Goal: Task Accomplishment & Management: Check status

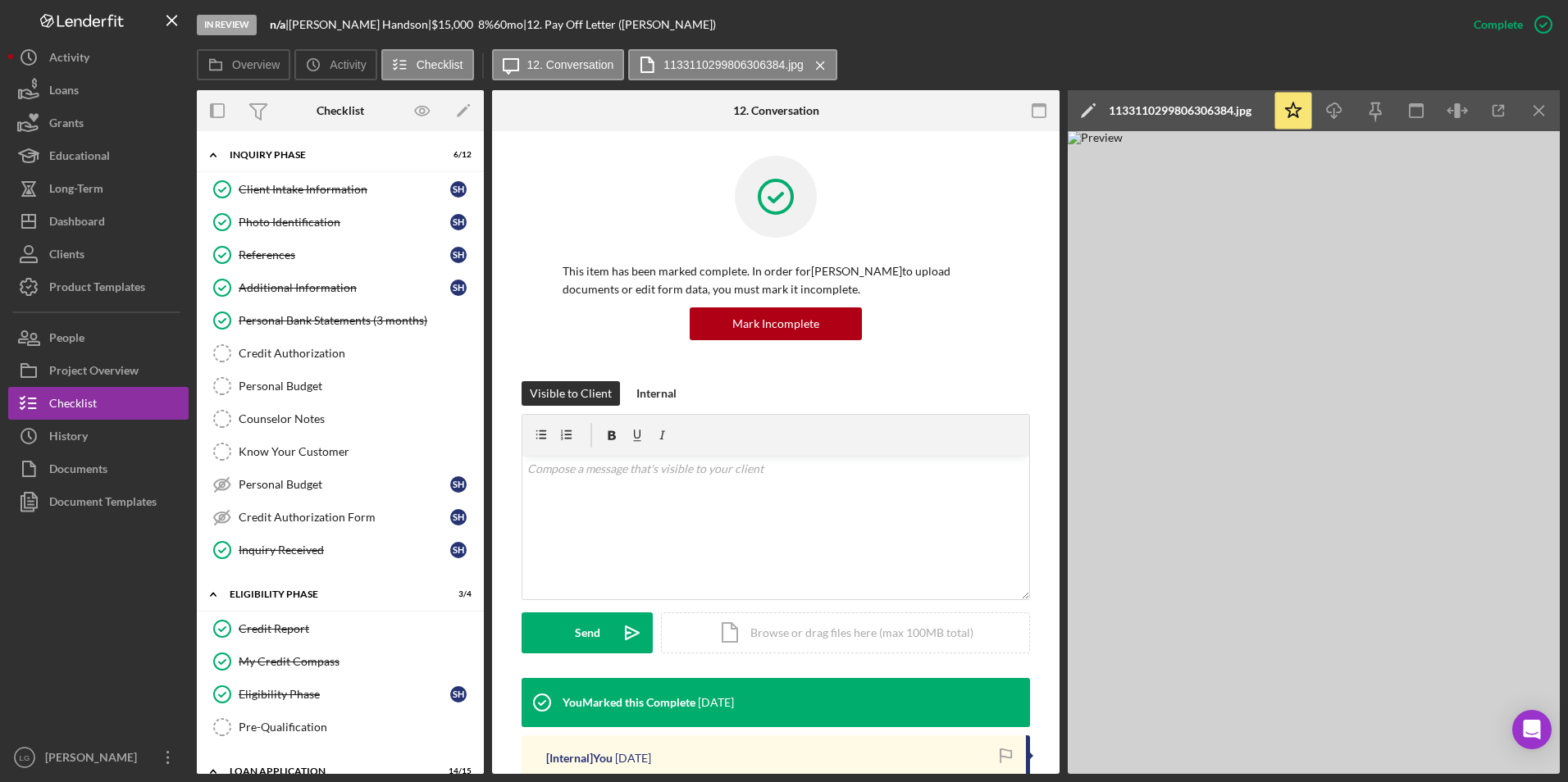
scroll to position [492, 0]
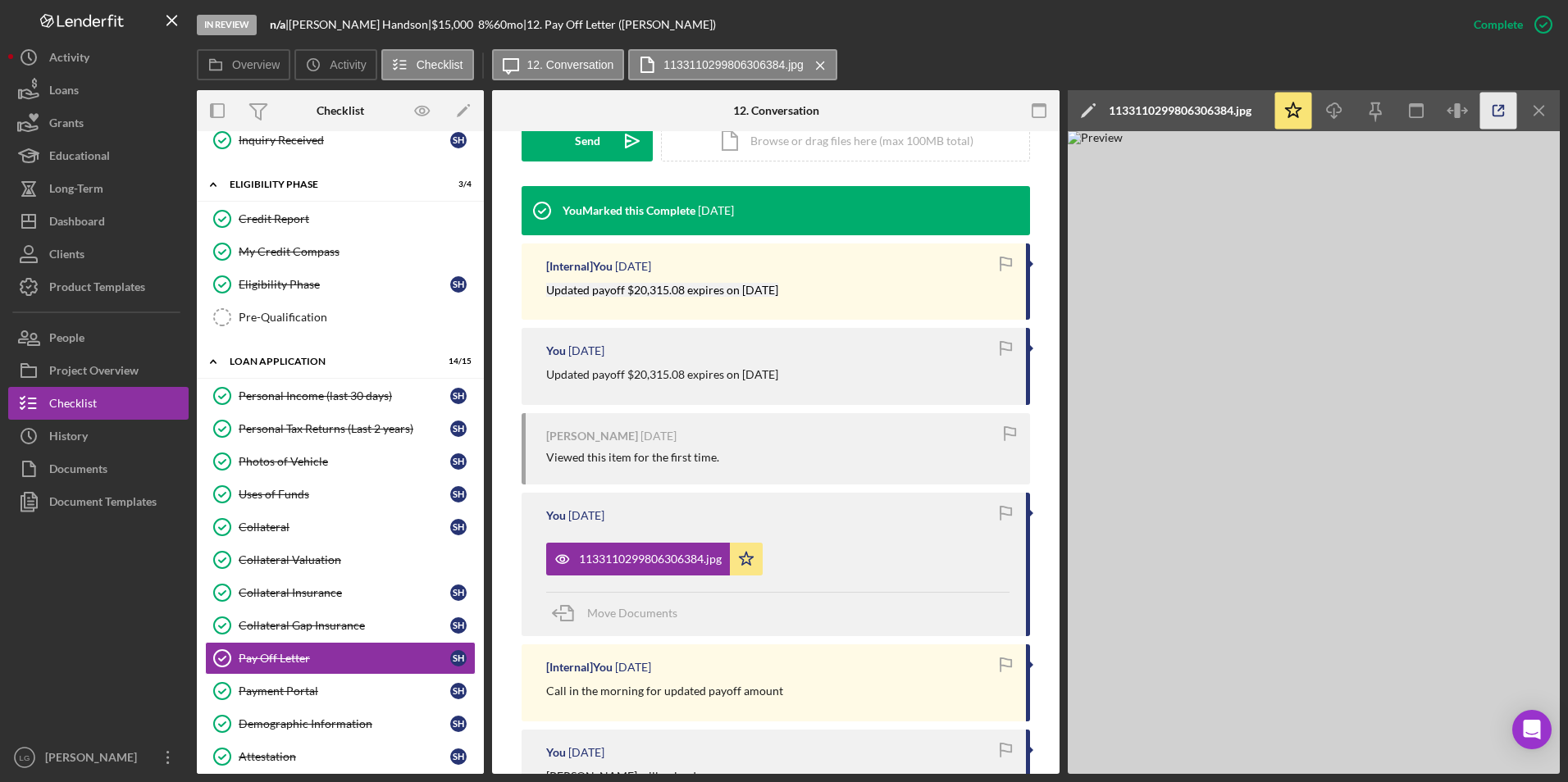
click at [1493, 109] on icon "button" at bounding box center [1498, 111] width 10 height 10
drag, startPoint x: 98, startPoint y: 223, endPoint x: 136, endPoint y: 203, distance: 42.9
click at [98, 223] on div "Dashboard" at bounding box center [77, 223] width 56 height 36
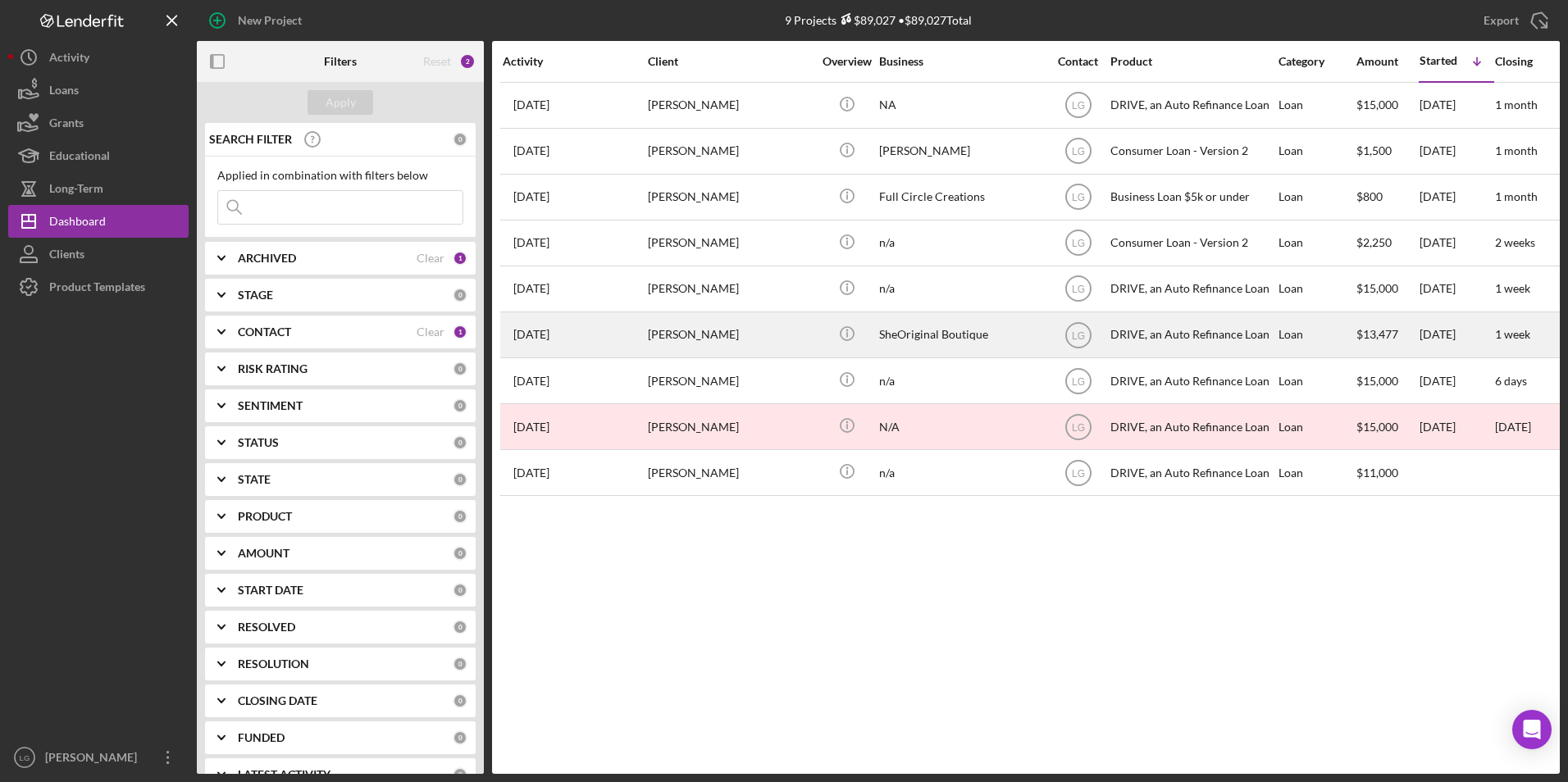
click at [676, 340] on div "[PERSON_NAME]" at bounding box center [729, 335] width 164 height 43
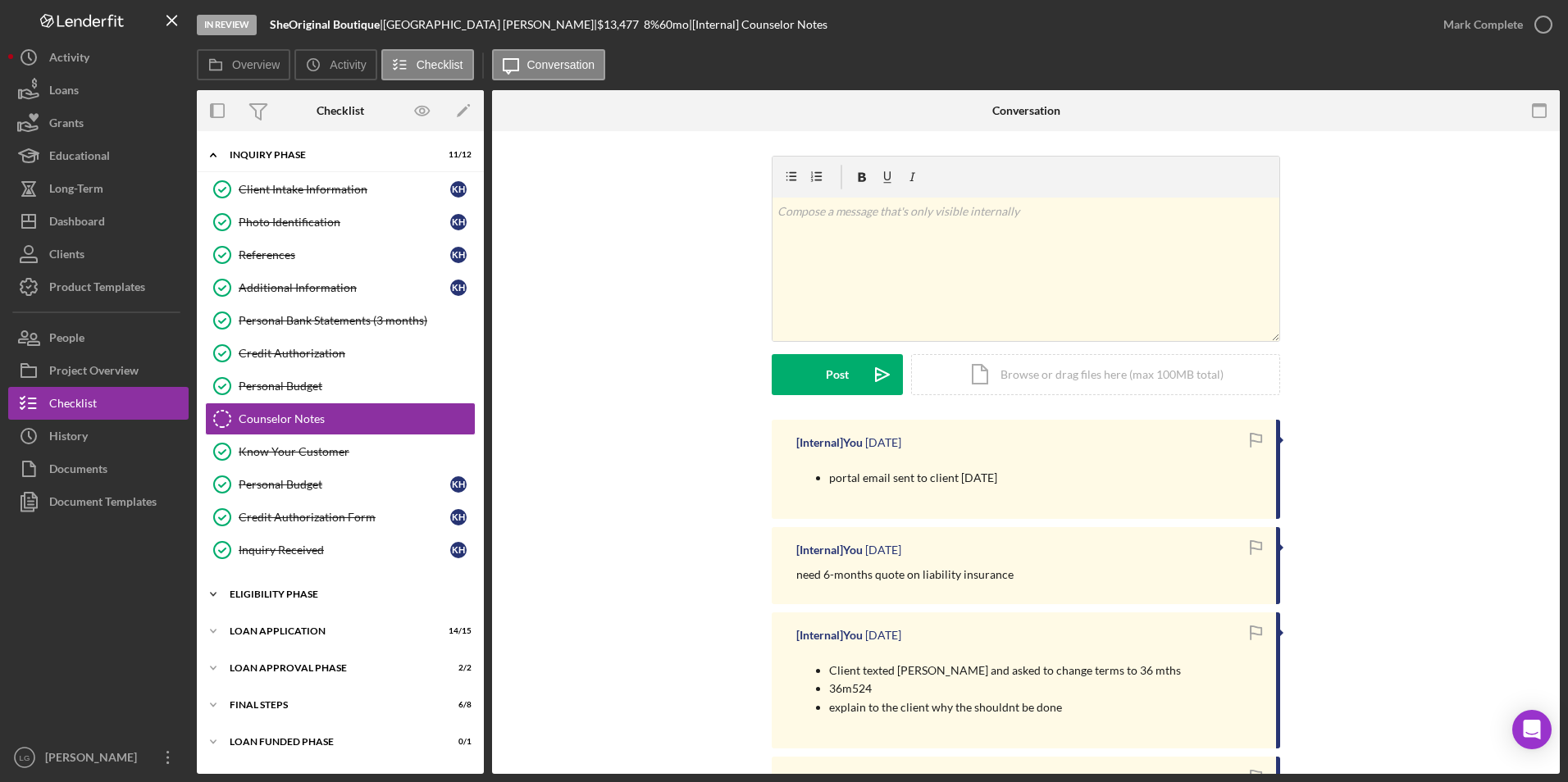
click at [277, 597] on div "Eligibility Phase" at bounding box center [346, 593] width 234 height 10
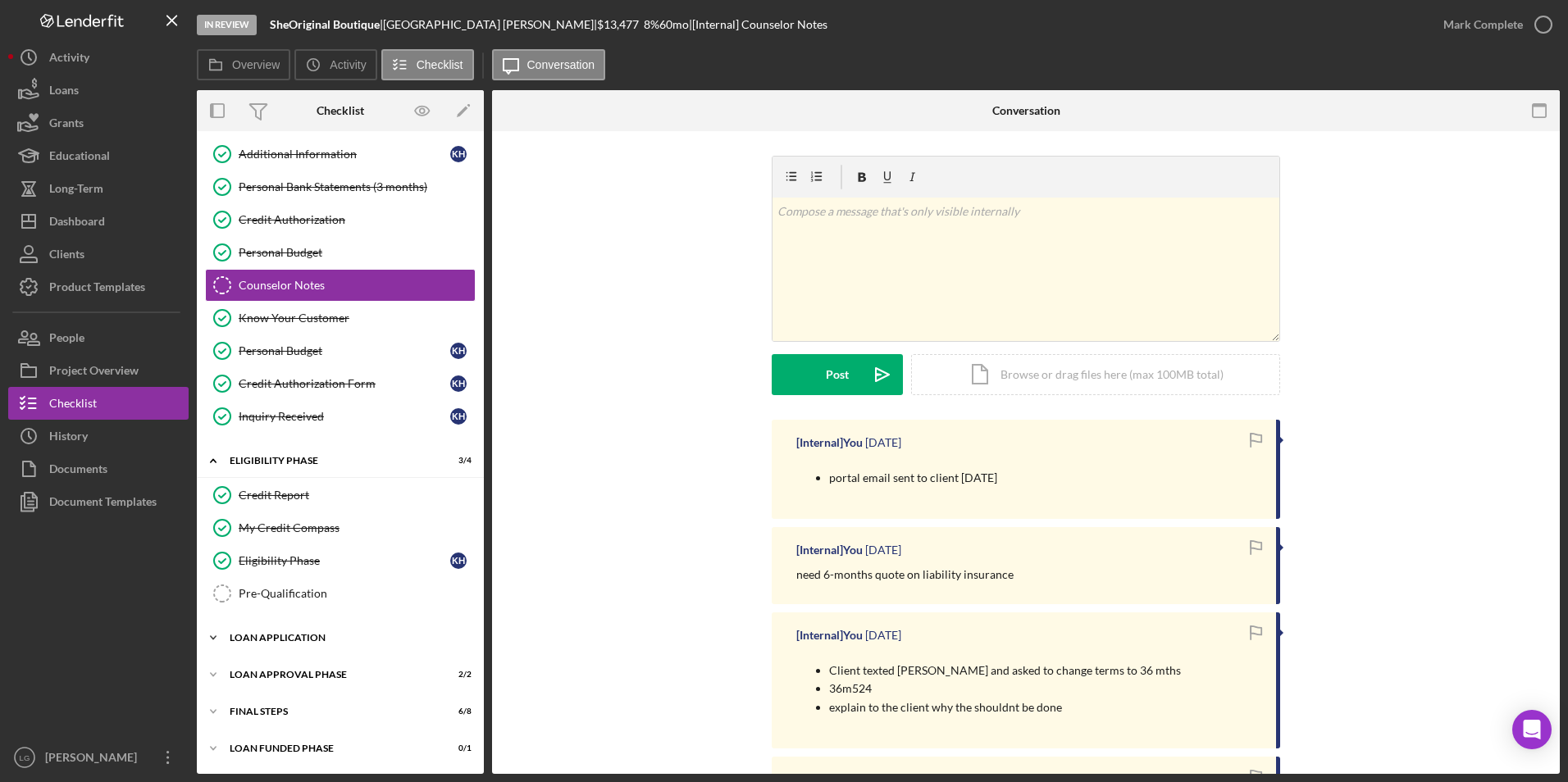
click at [284, 631] on div "Icon/Expander Loan Application 14 / 15" at bounding box center [340, 638] width 287 height 33
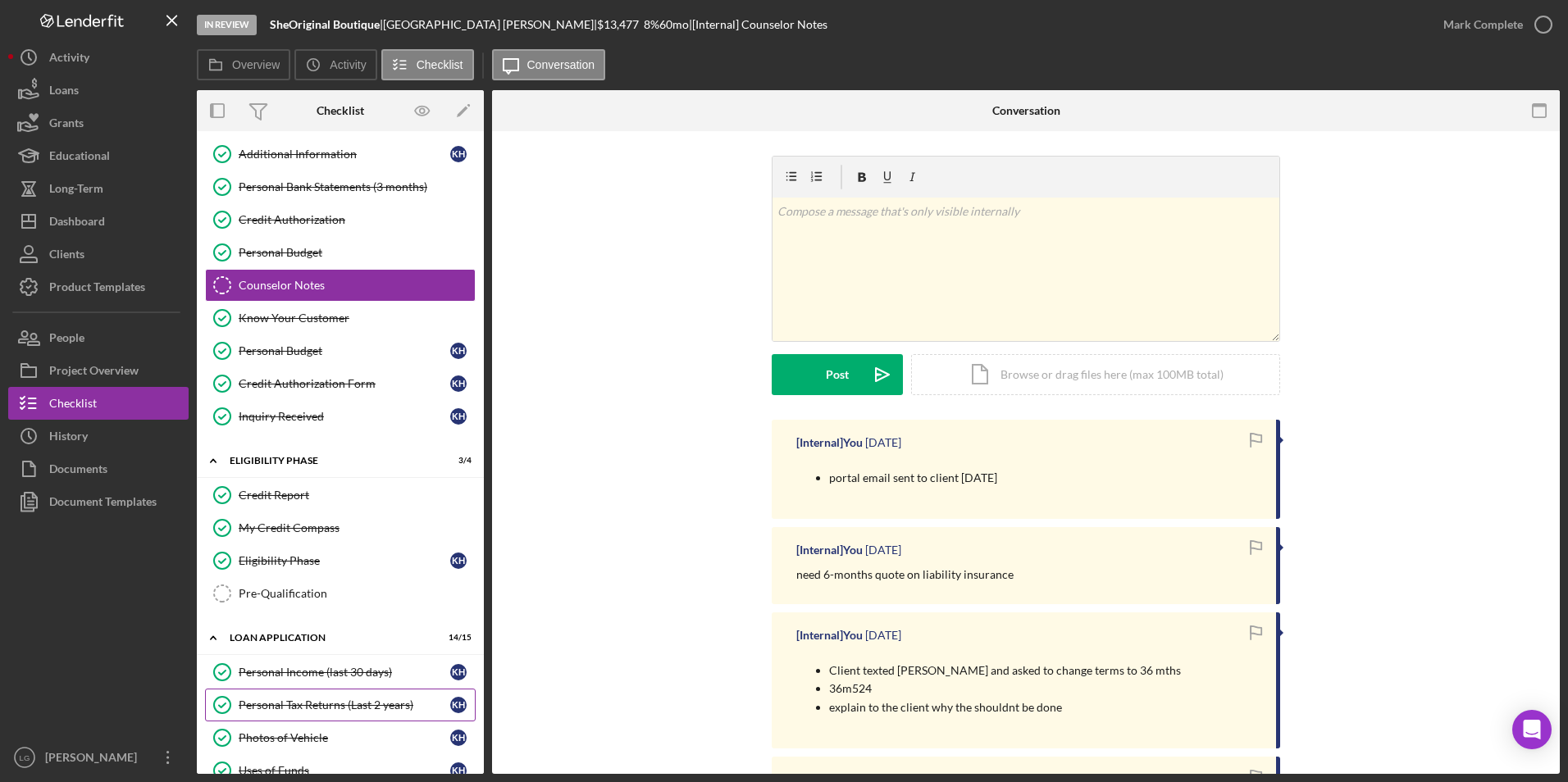
scroll to position [461, 0]
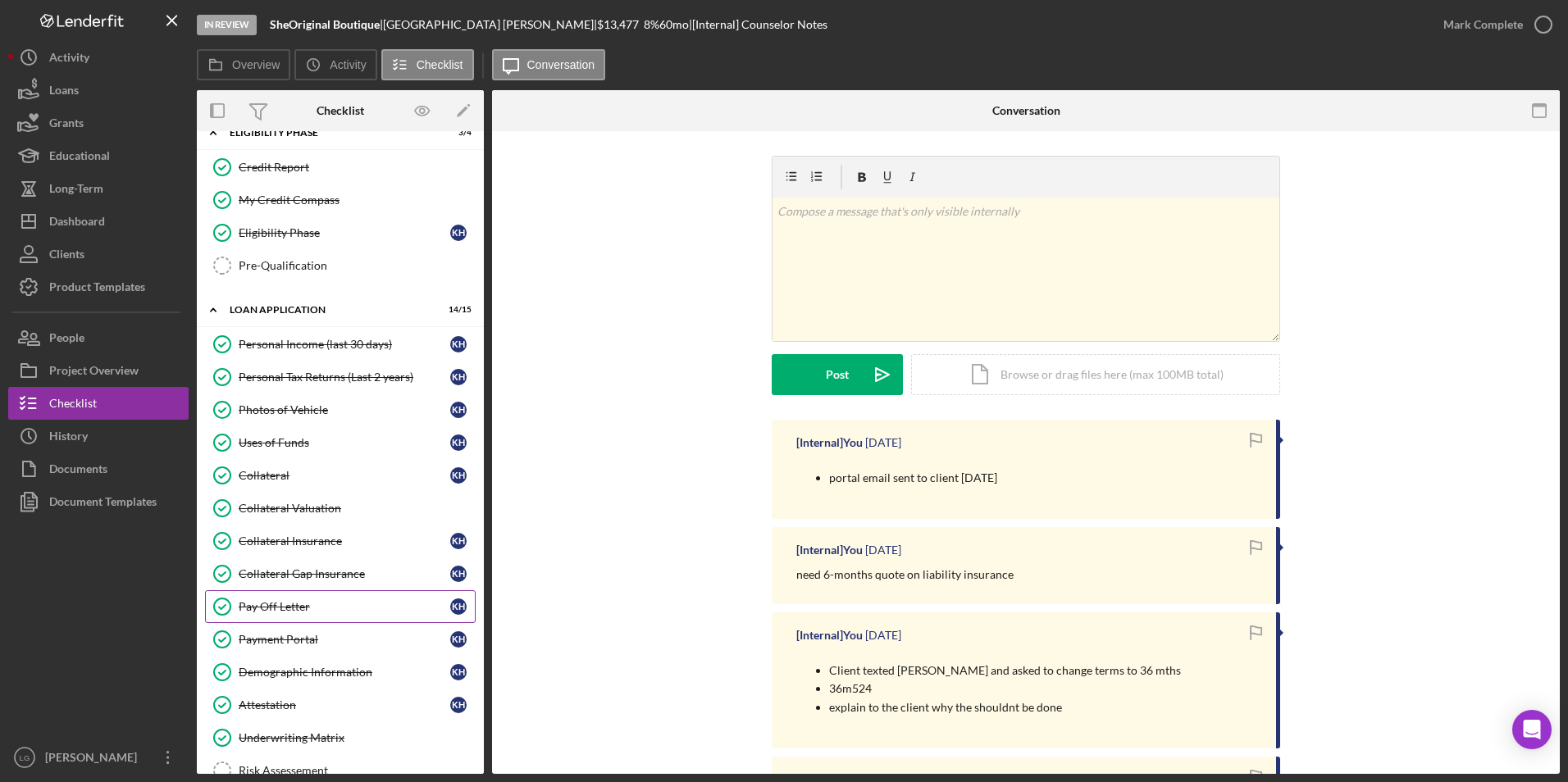
click at [292, 615] on link "Pay Off Letter Pay Off Letter K H" at bounding box center [340, 606] width 270 height 33
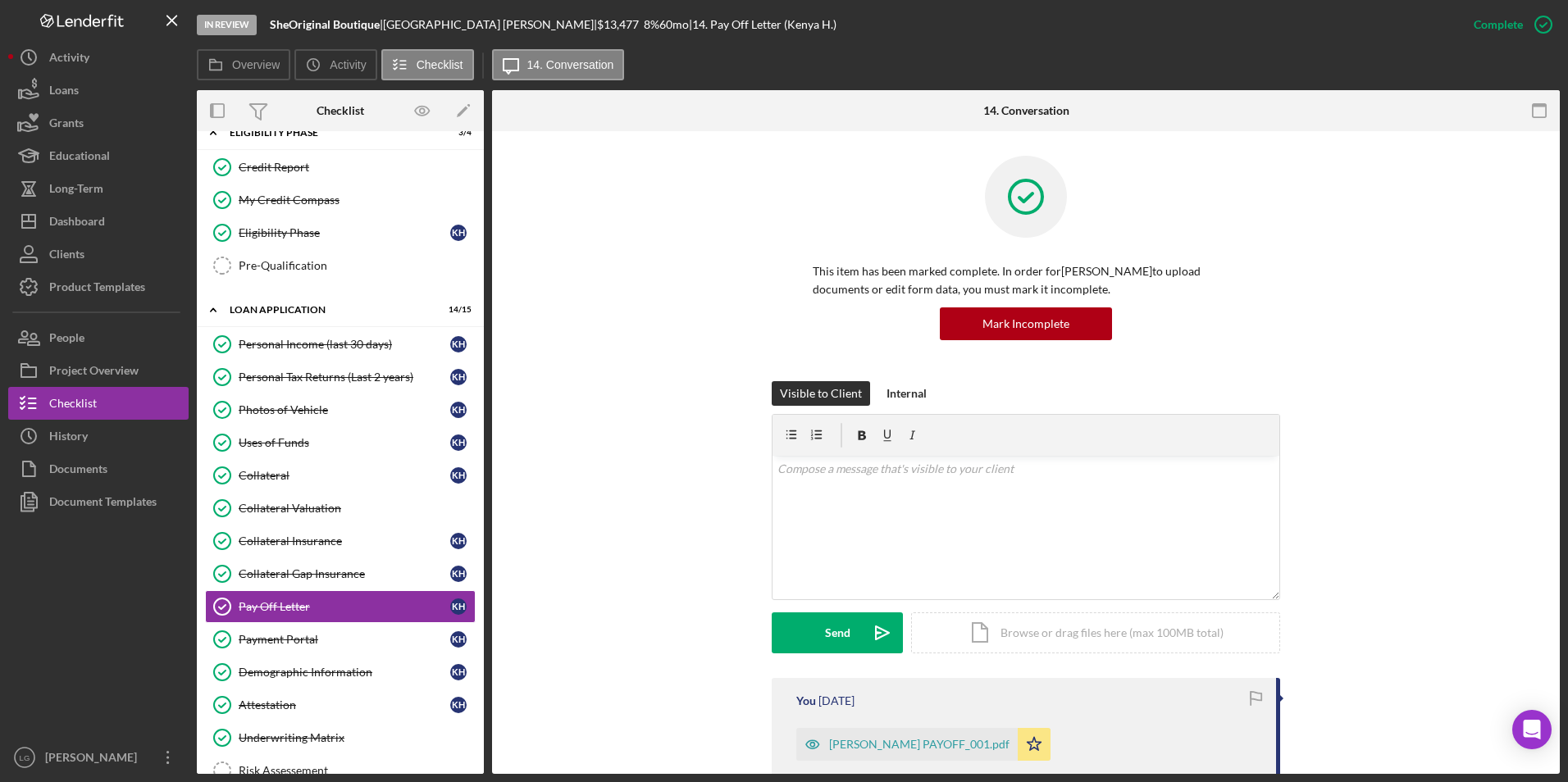
scroll to position [328, 0]
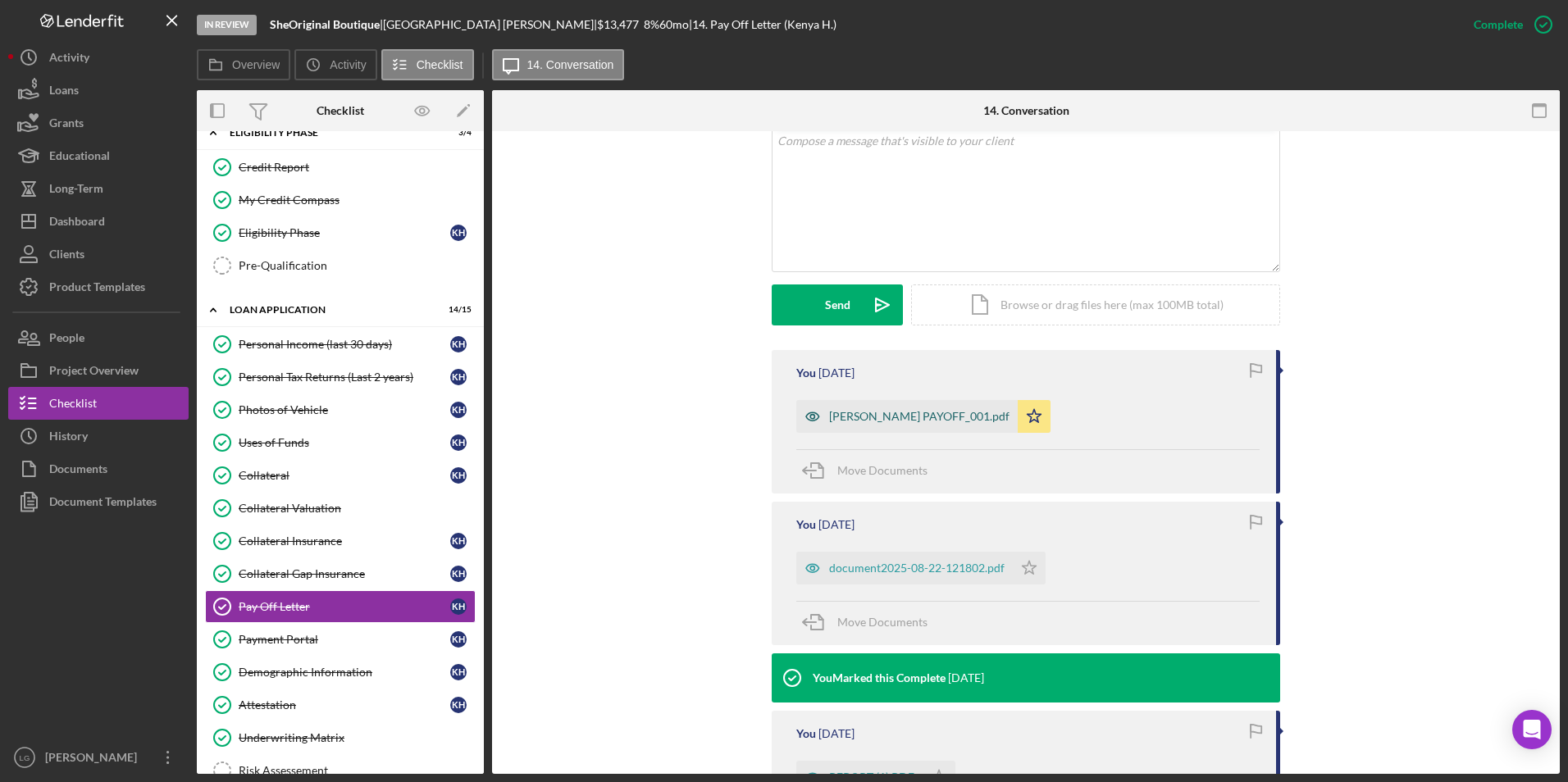
click at [914, 412] on div "[PERSON_NAME] PAYOFF_001.pdf" at bounding box center [920, 416] width 181 height 13
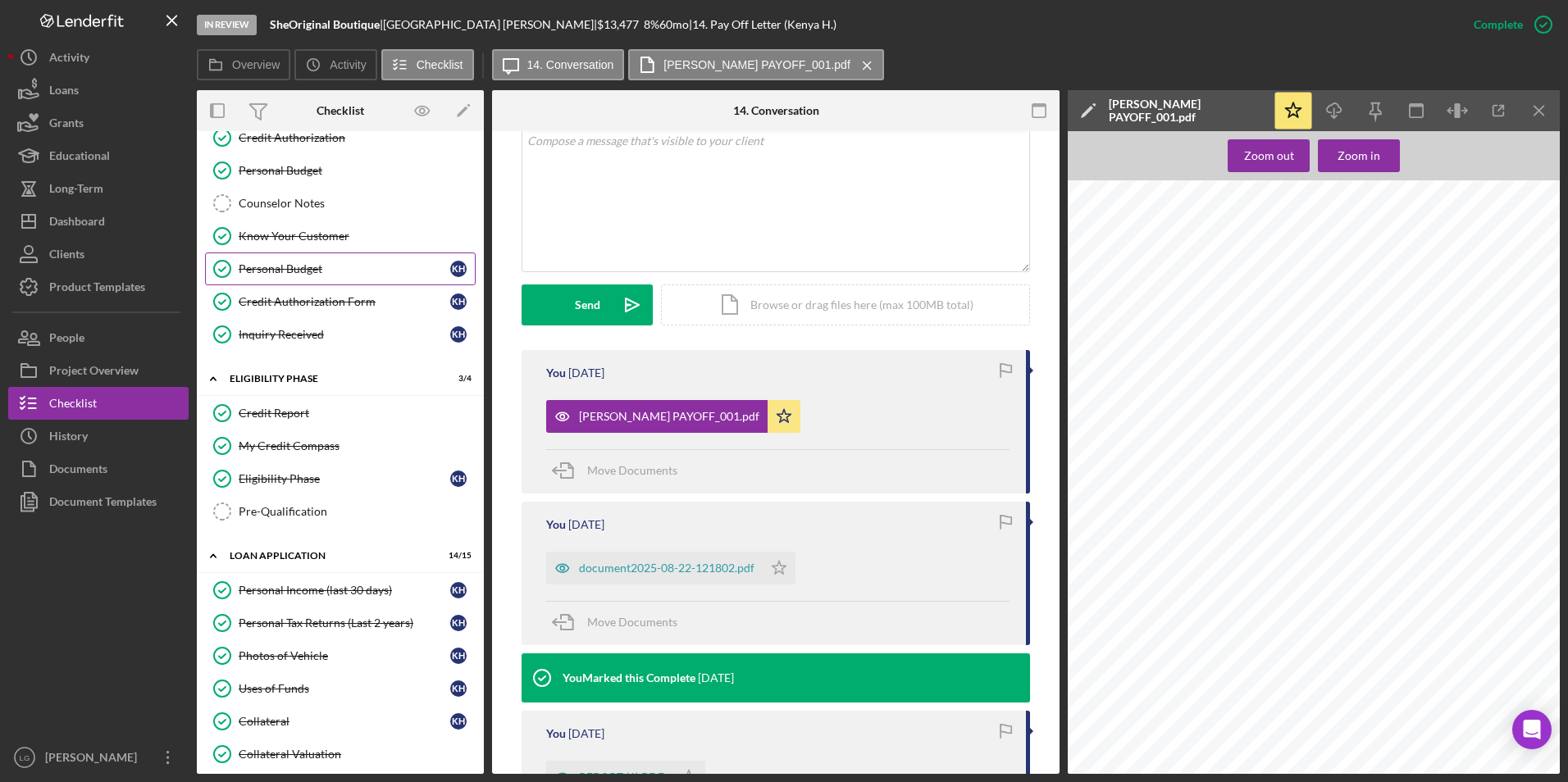
scroll to position [0, 0]
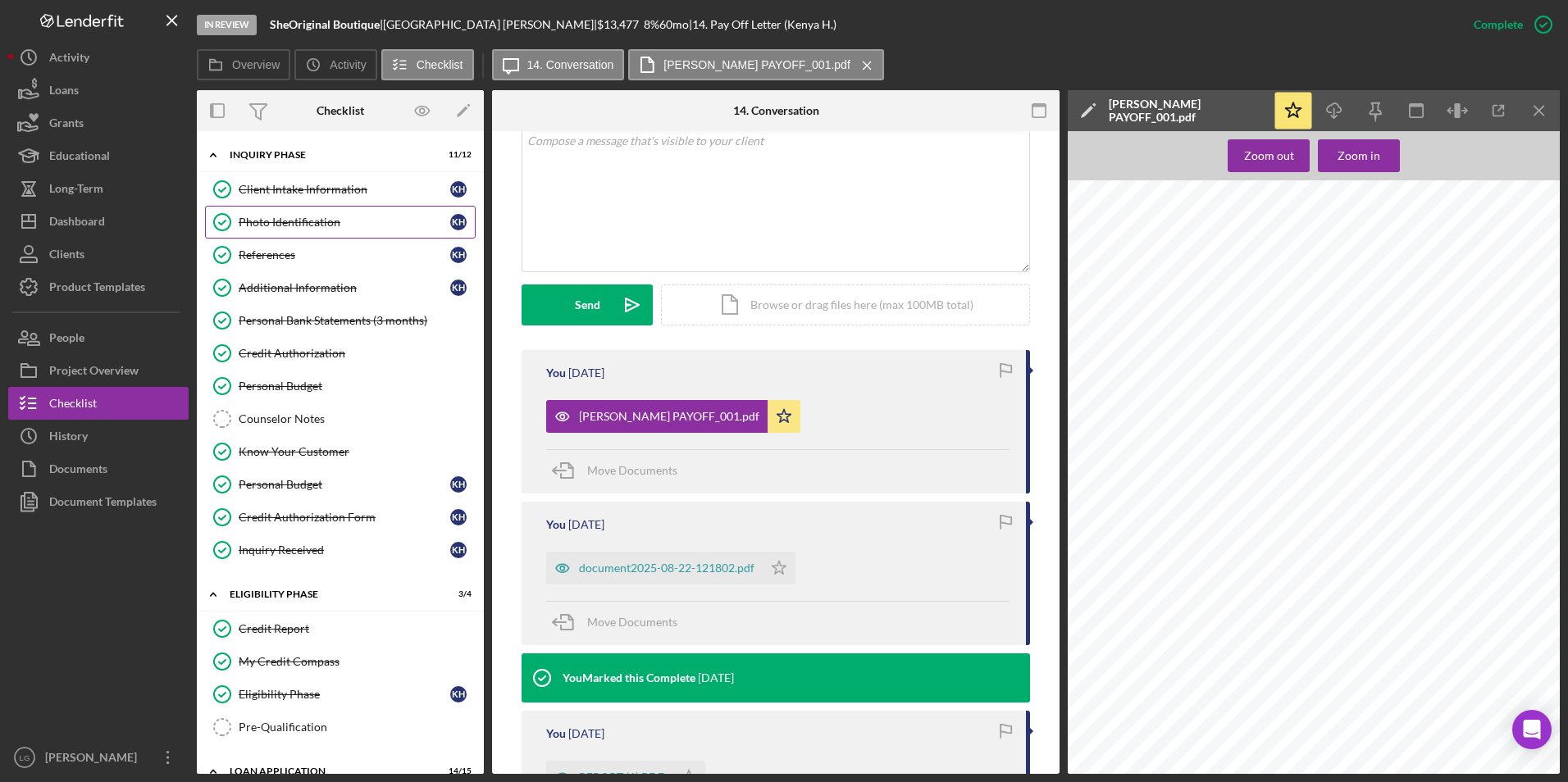
click at [342, 187] on div "Client Intake Information" at bounding box center [344, 189] width 211 height 13
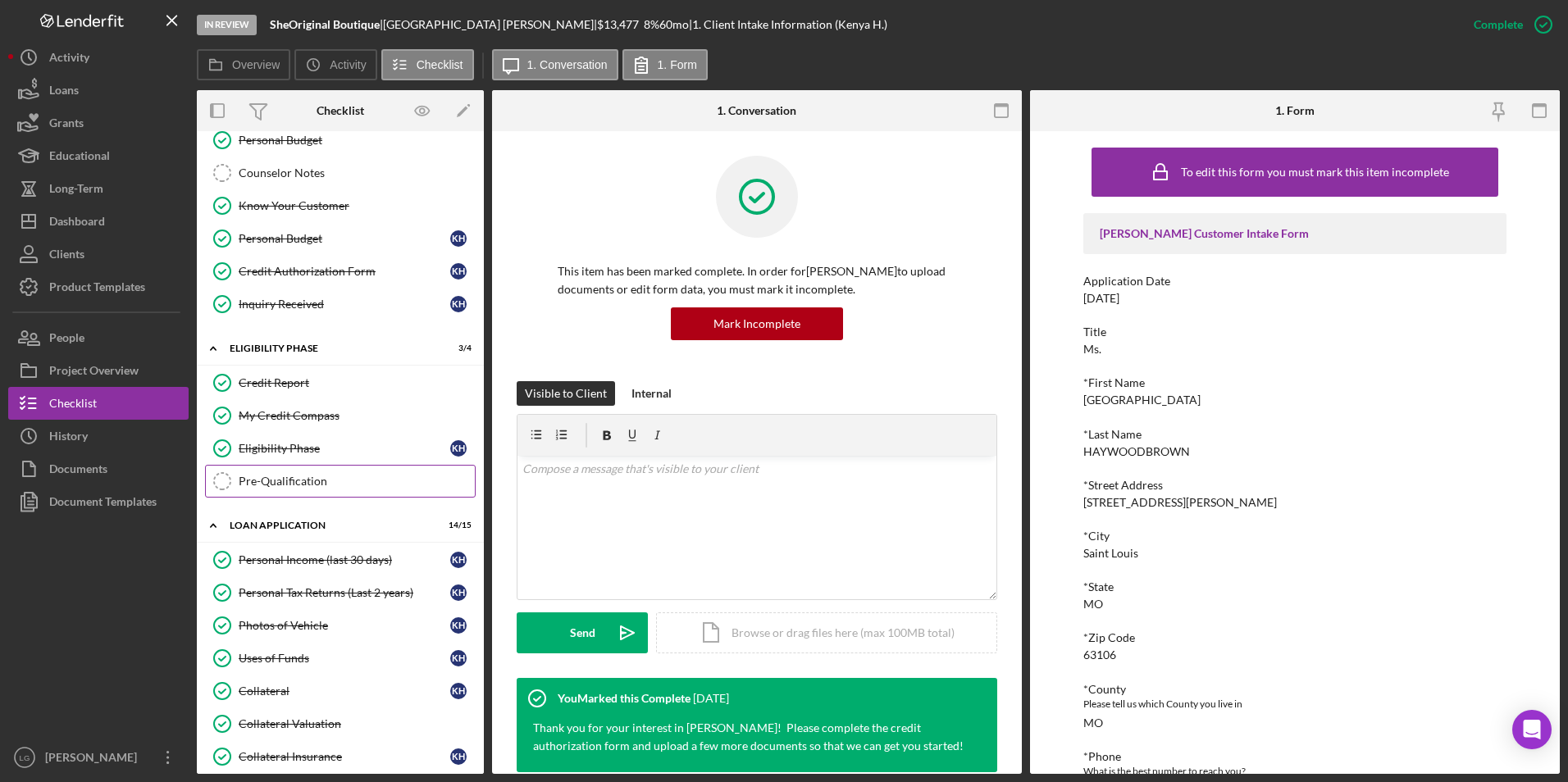
scroll to position [328, 0]
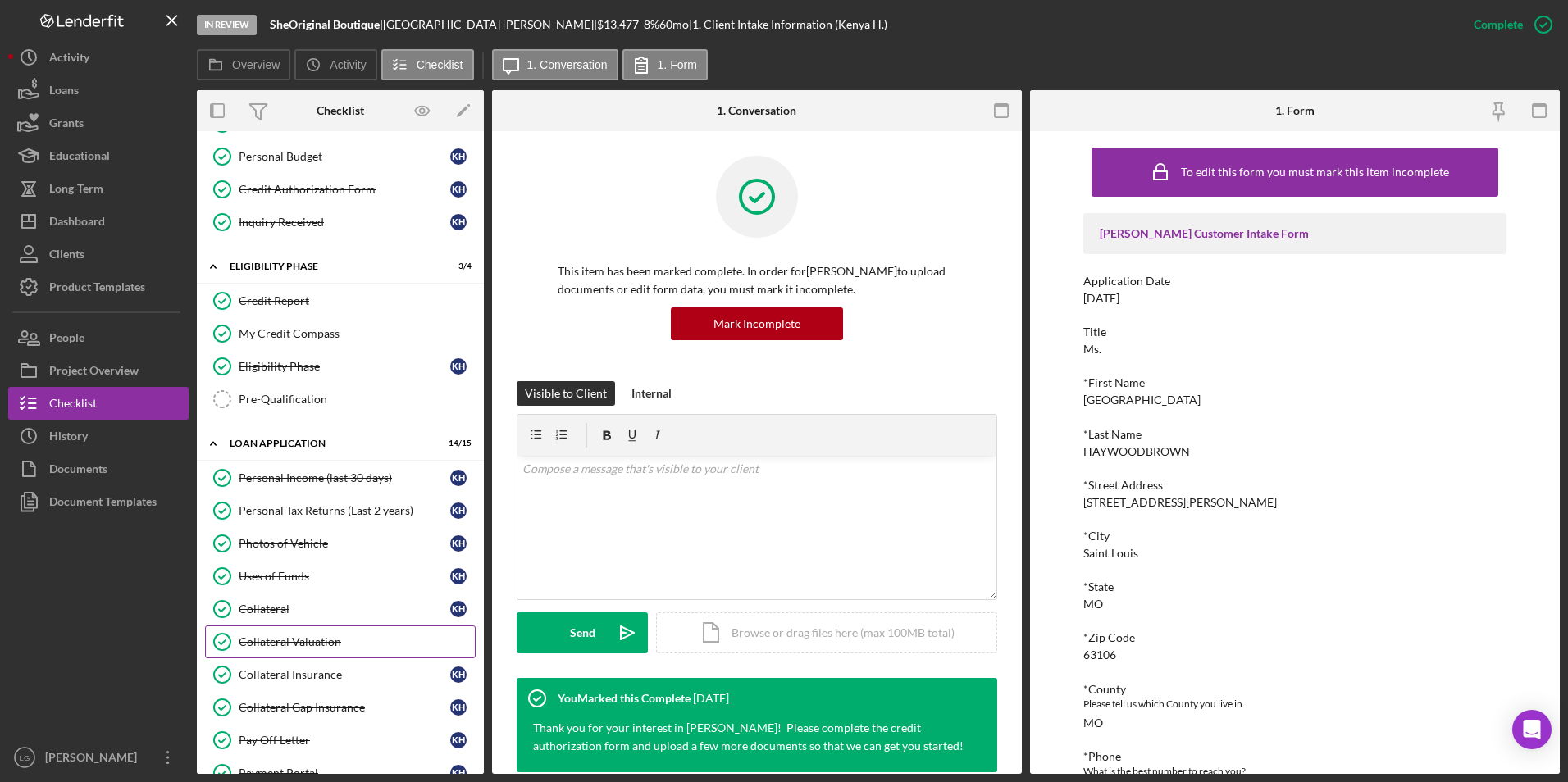
click at [285, 654] on link "Collateral Valuation Collateral Valuation" at bounding box center [340, 642] width 270 height 33
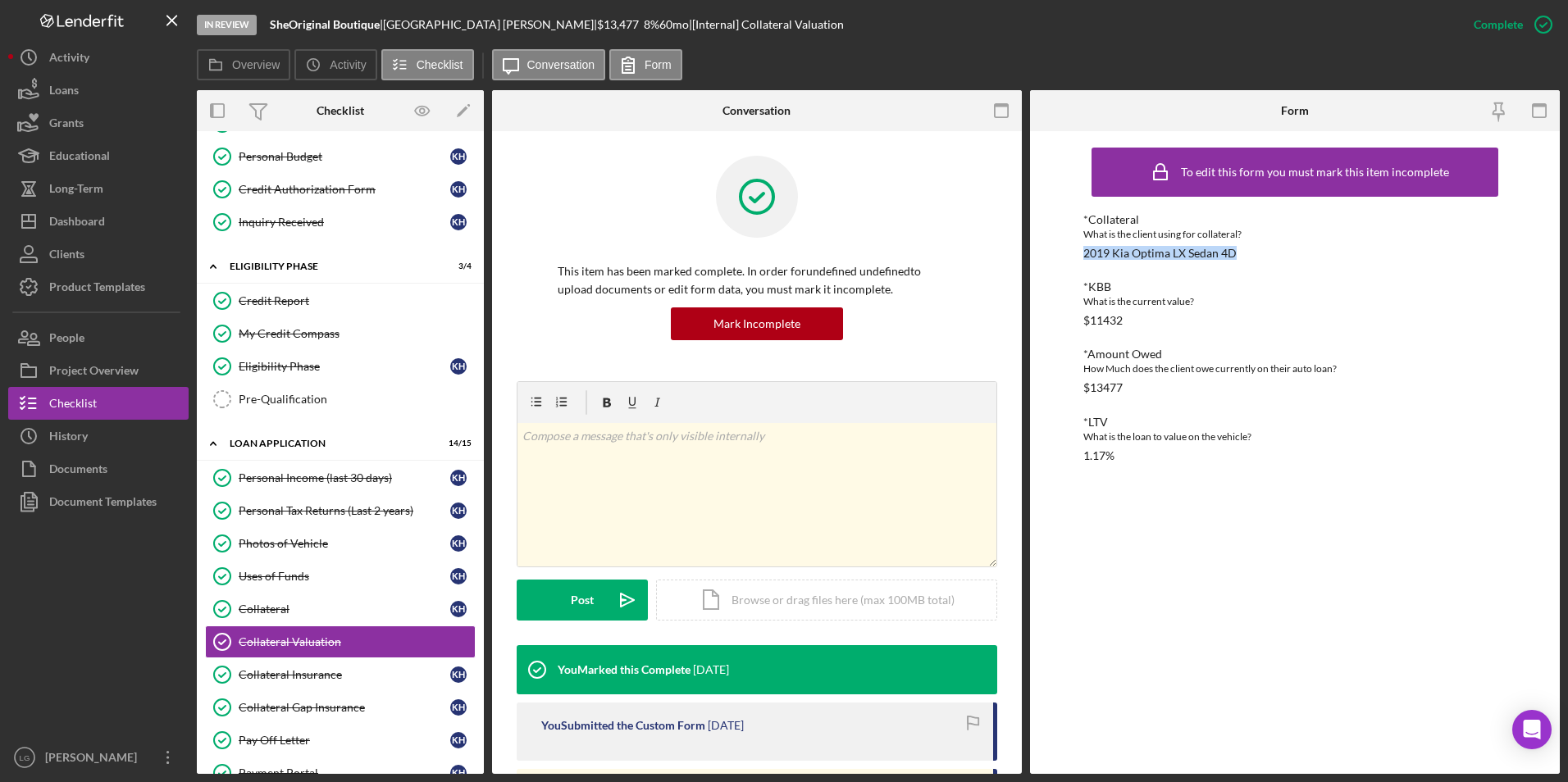
drag, startPoint x: 1188, startPoint y: 251, endPoint x: 1064, endPoint y: 255, distance: 124.1
click at [1064, 255] on div "To edit this form you must mark this item incomplete *Collateral What is the cl…" at bounding box center [1294, 453] width 529 height 643
drag, startPoint x: 1064, startPoint y: 255, endPoint x: 1099, endPoint y: 253, distance: 35.1
copy div "2019 Kia Optima LX Sedan 4D"
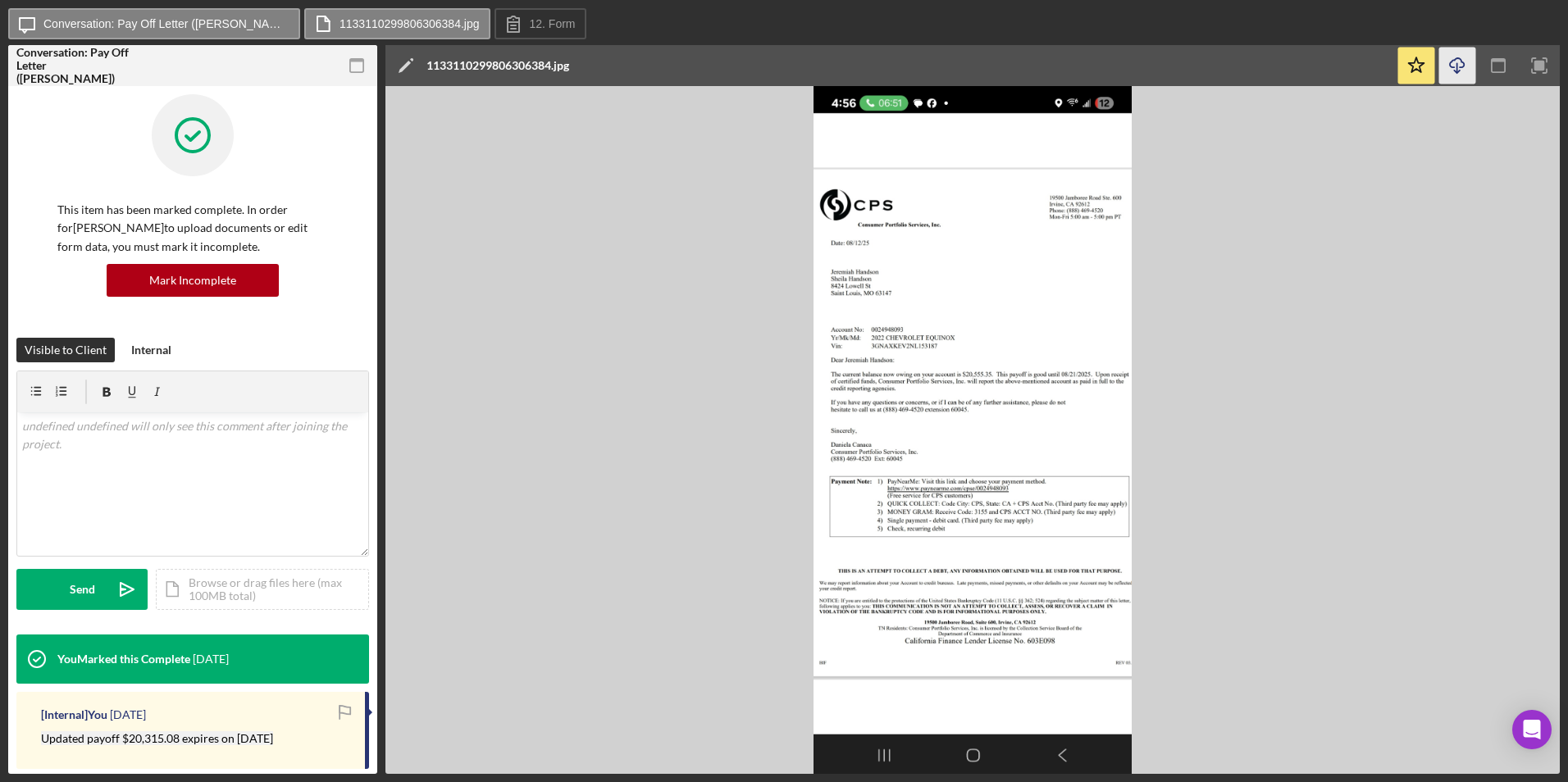
click at [1455, 64] on icon "Icon/Download" at bounding box center [1458, 66] width 37 height 36
